Goal: Task Accomplishment & Management: Use online tool/utility

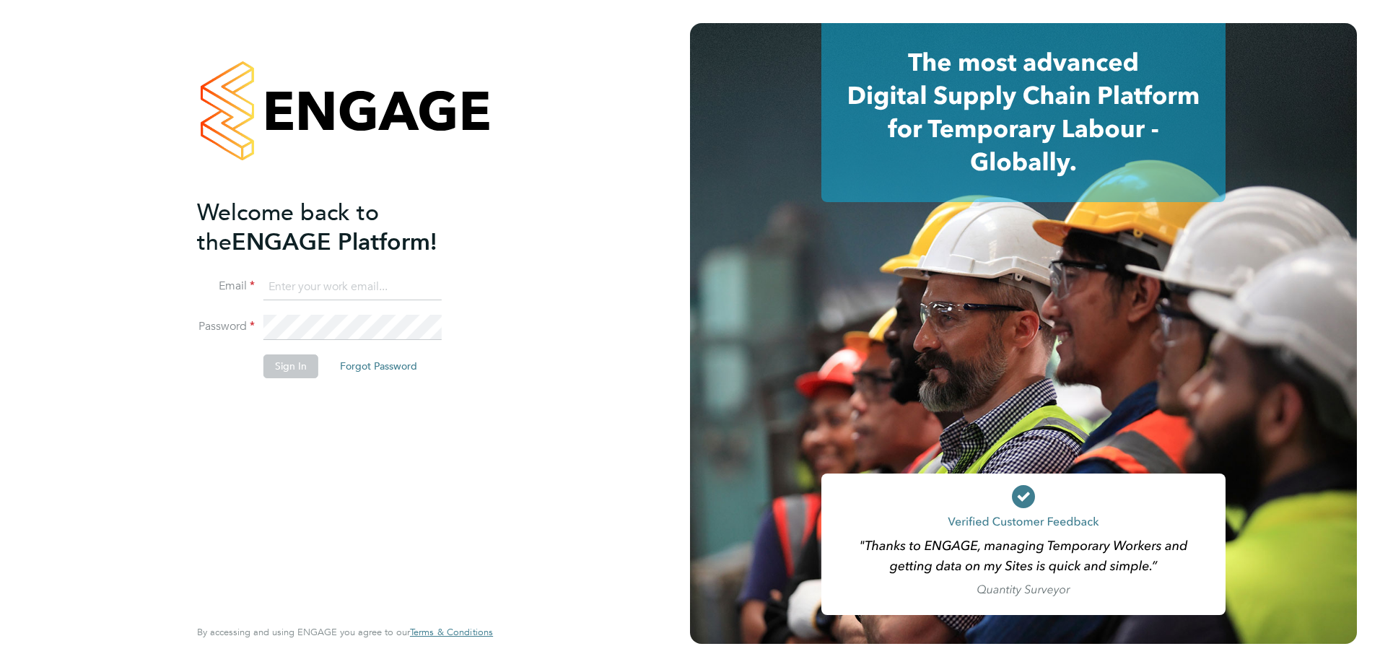
type input "[PERSON_NAME][EMAIL_ADDRESS][PERSON_NAME][DOMAIN_NAME]"
click at [282, 366] on button "Sign In" at bounding box center [290, 365] width 55 height 23
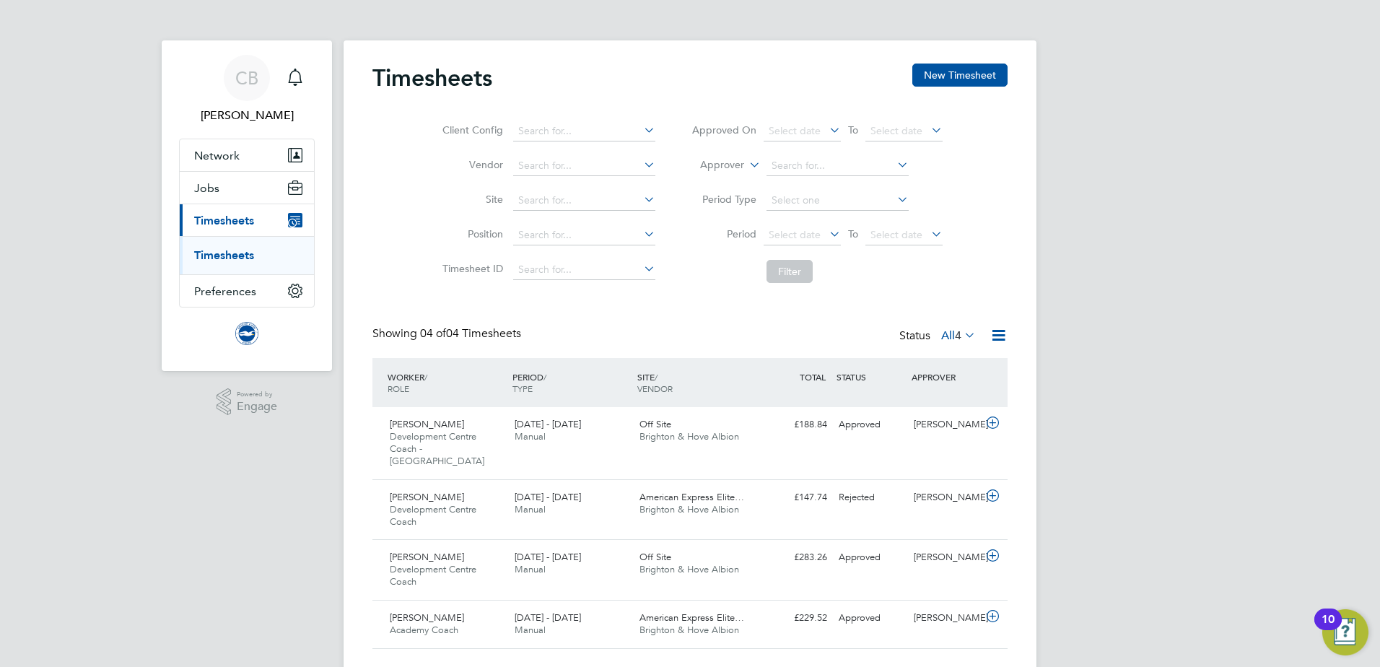
click at [228, 255] on link "Timesheets" at bounding box center [224, 255] width 60 height 14
click at [229, 255] on link "Timesheets" at bounding box center [224, 255] width 60 height 14
click at [961, 335] on icon at bounding box center [961, 335] width 0 height 20
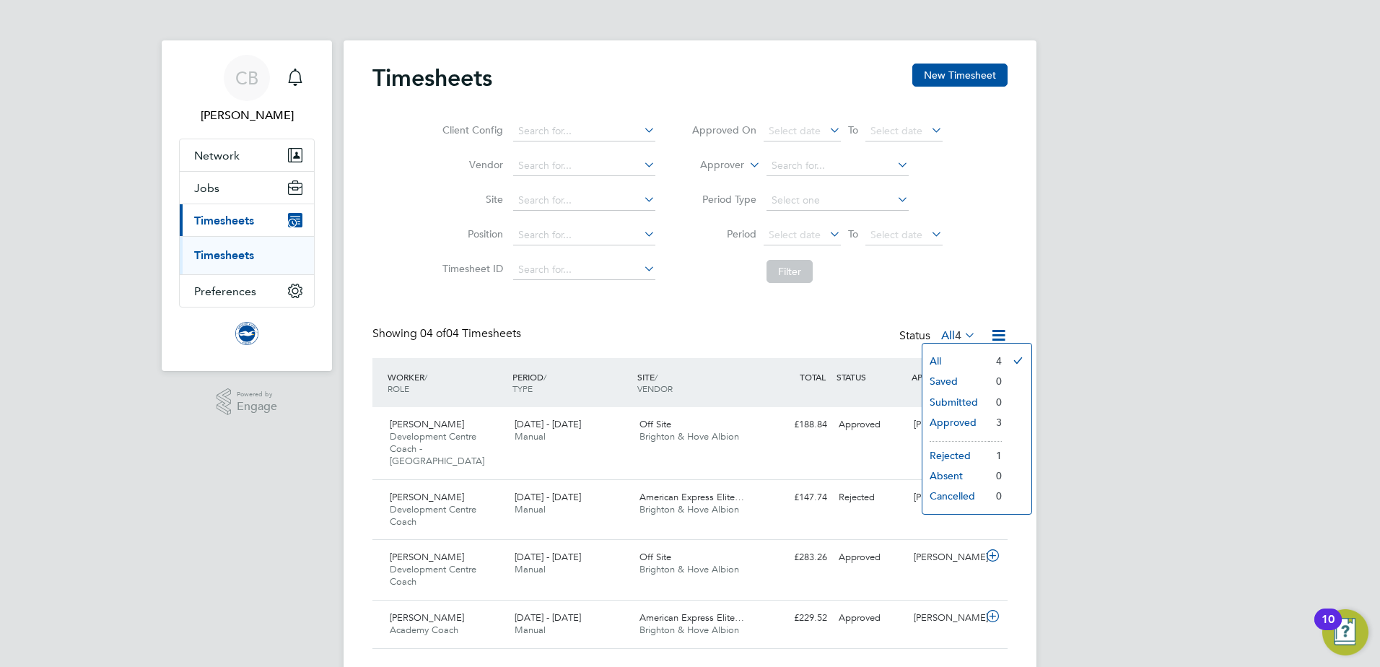
click at [1157, 312] on div "CB Calvin Buckland Notifications Applications: Network Sites Workers Jobs Posit…" at bounding box center [690, 350] width 1380 height 701
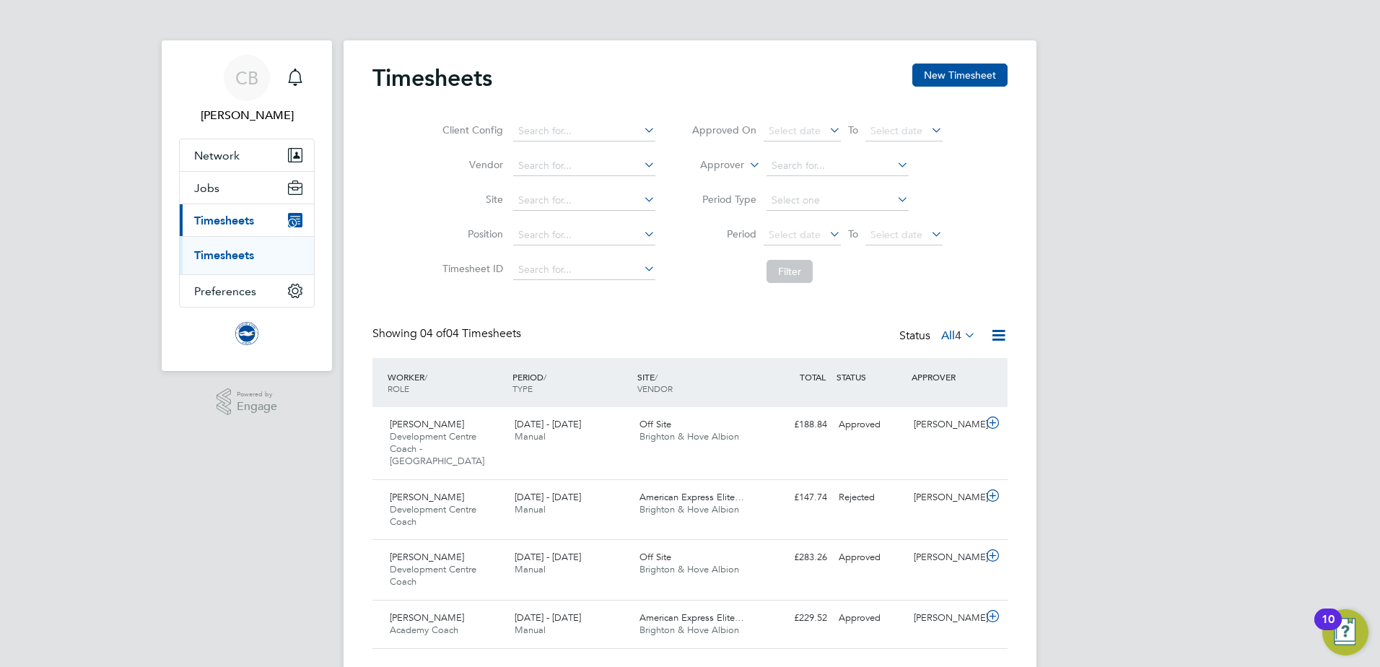
click at [231, 253] on link "Timesheets" at bounding box center [224, 255] width 60 height 14
